Goal: Information Seeking & Learning: Learn about a topic

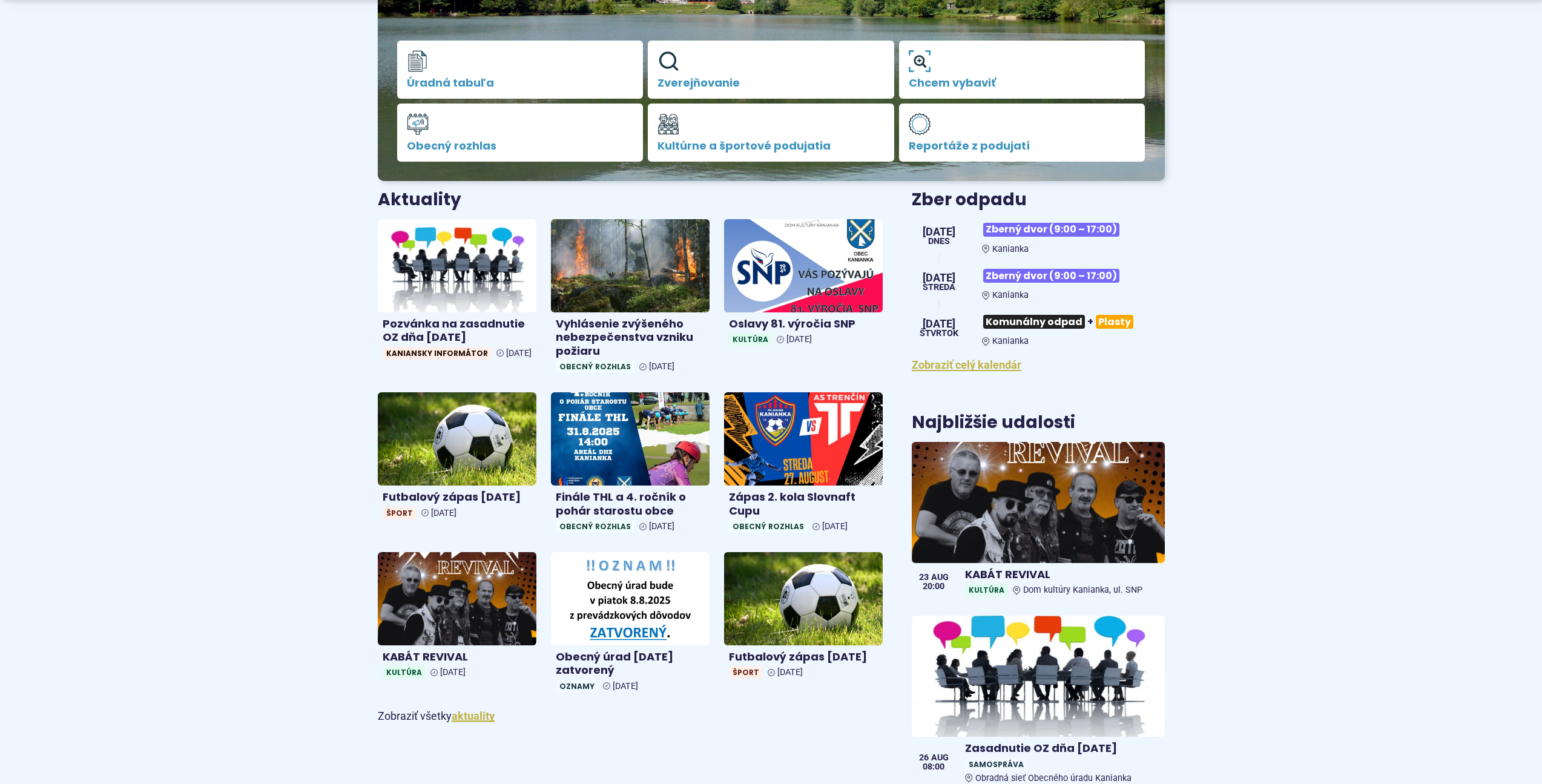
scroll to position [303, 0]
click at [414, 644] on img at bounding box center [457, 598] width 183 height 107
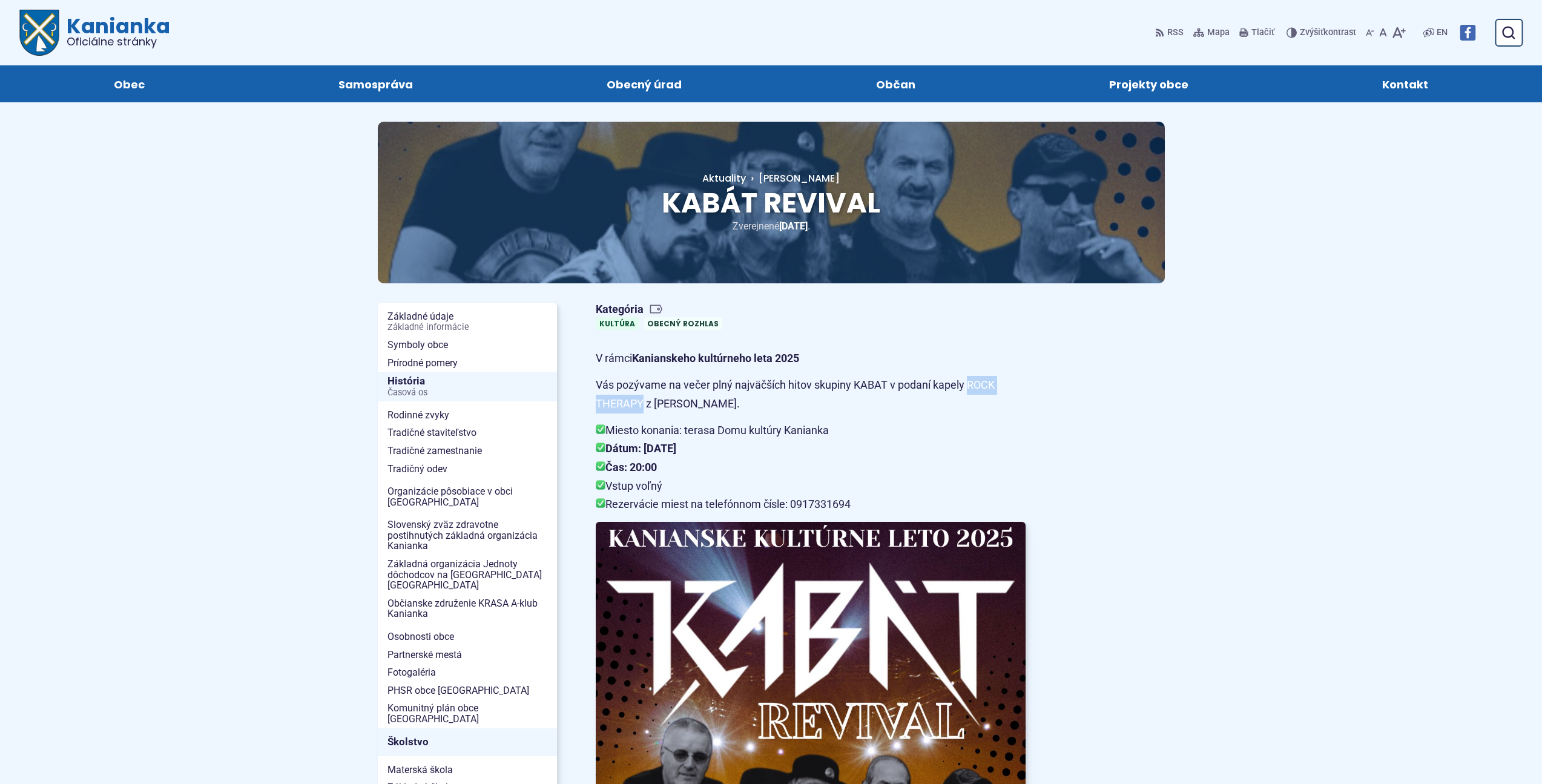
drag, startPoint x: 970, startPoint y: 382, endPoint x: 643, endPoint y: 407, distance: 328.0
click at [643, 407] on p "Vás pozývame na večer plný najväčších hitov skupiny KABAT v podaní kapely ROCK …" at bounding box center [810, 394] width 430 height 37
copy p "ROCK THERAPY"
